Goal: Transaction & Acquisition: Subscribe to service/newsletter

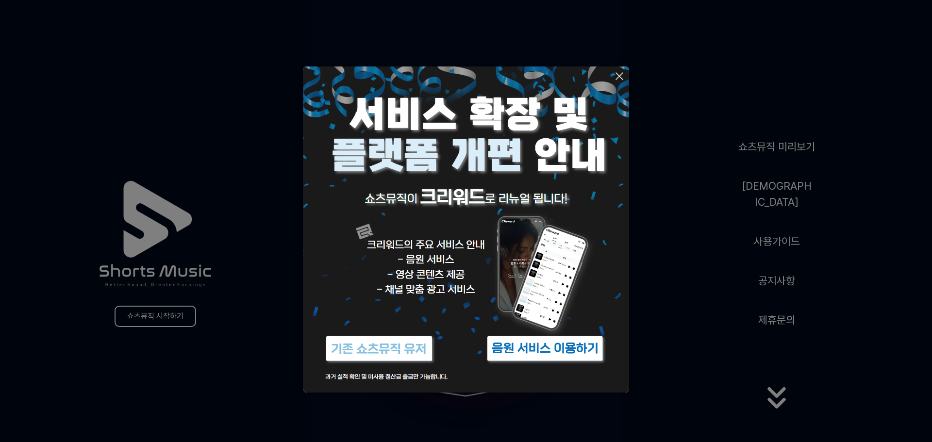
click at [683, 323] on button at bounding box center [466, 221] width 932 height 442
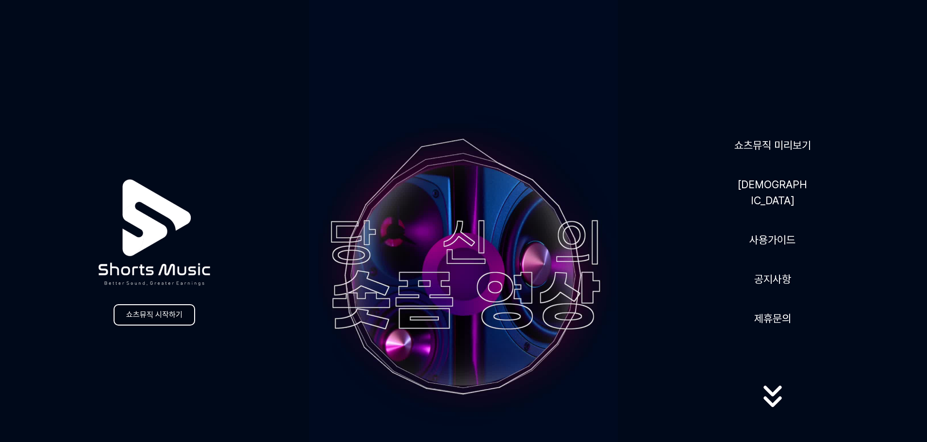
click at [167, 318] on link "쇼츠뮤직 시작하기" at bounding box center [155, 314] width 82 height 21
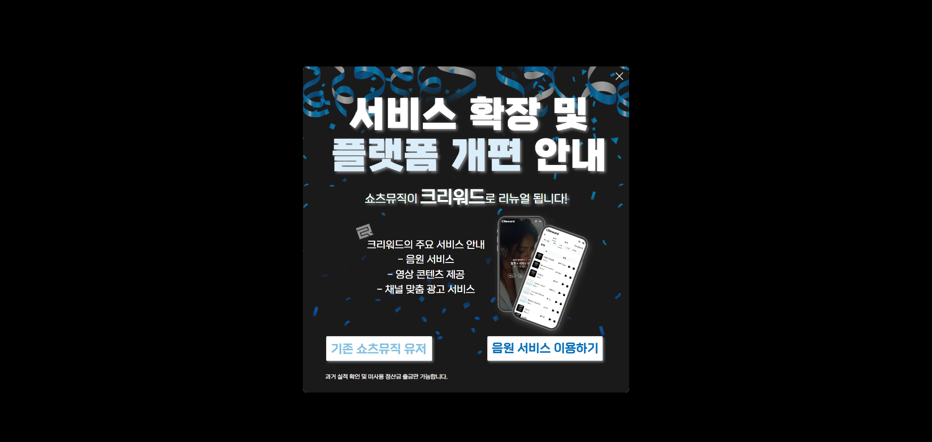
click at [555, 339] on img at bounding box center [544, 349] width 121 height 36
click at [399, 351] on img at bounding box center [378, 349] width 121 height 36
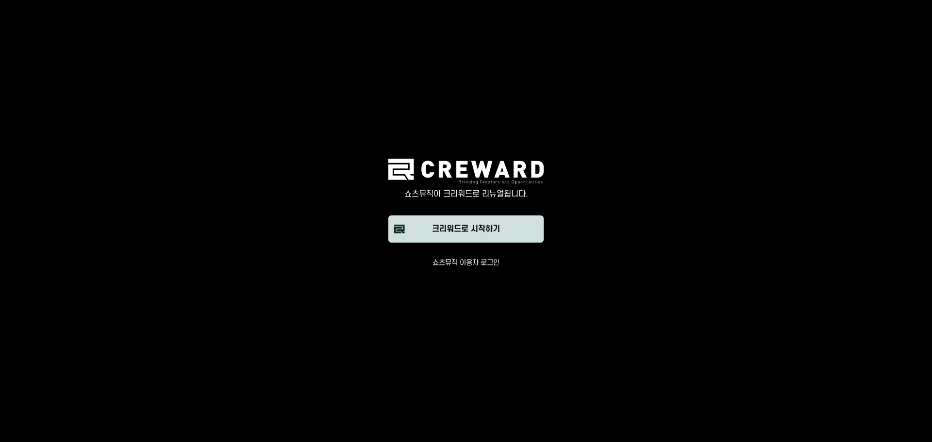
click at [477, 236] on button "크리워드로 시작하기" at bounding box center [465, 228] width 155 height 27
